Goal: Check status: Check status

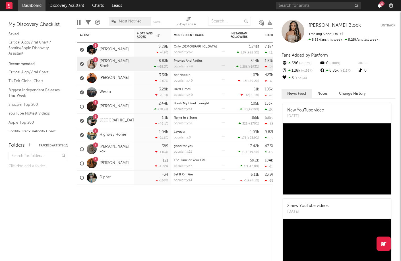
click at [379, 5] on icon "button" at bounding box center [379, 5] width 4 height 5
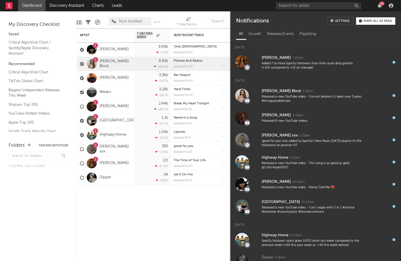
click at [374, 22] on div "Mark all as read" at bounding box center [377, 21] width 28 height 3
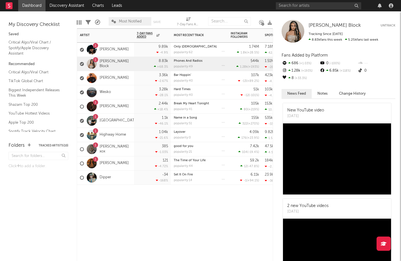
click at [209, 197] on div at bounding box center [199, 193] width 57 height 17
click at [107, 121] on link "[GEOGRAPHIC_DATA]" at bounding box center [118, 120] width 38 height 5
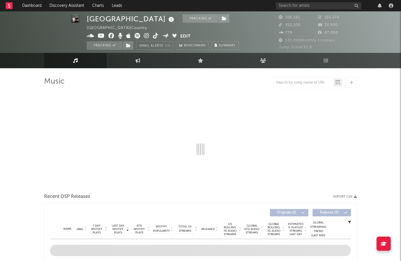
scroll to position [32, 0]
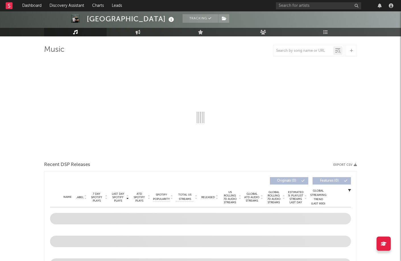
select select "6m"
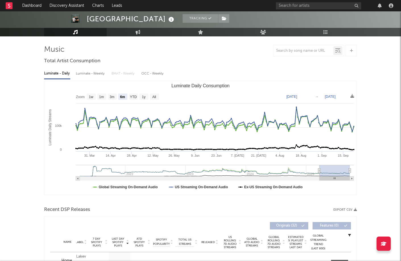
scroll to position [32, 0]
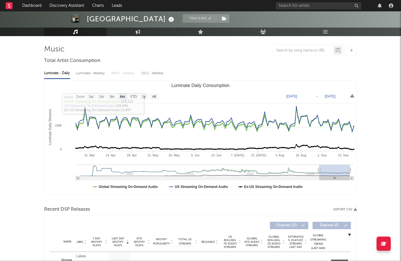
click at [97, 75] on div "Luminate - Weekly" at bounding box center [91, 74] width 30 height 10
select select "6m"
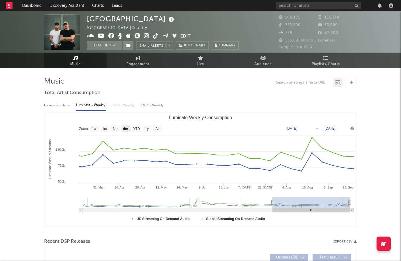
scroll to position [0, 0]
click at [30, 5] on link "Dashboard" at bounding box center [31, 5] width 27 height 11
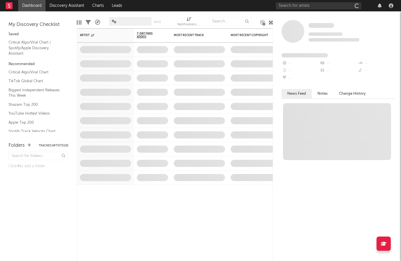
scroll to position [3, 0]
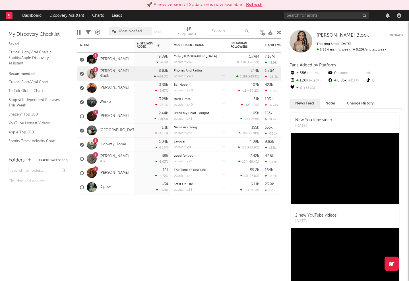
click at [254, 4] on button "Refresh" at bounding box center [254, 4] width 16 height 7
